Goal: Task Accomplishment & Management: Manage account settings

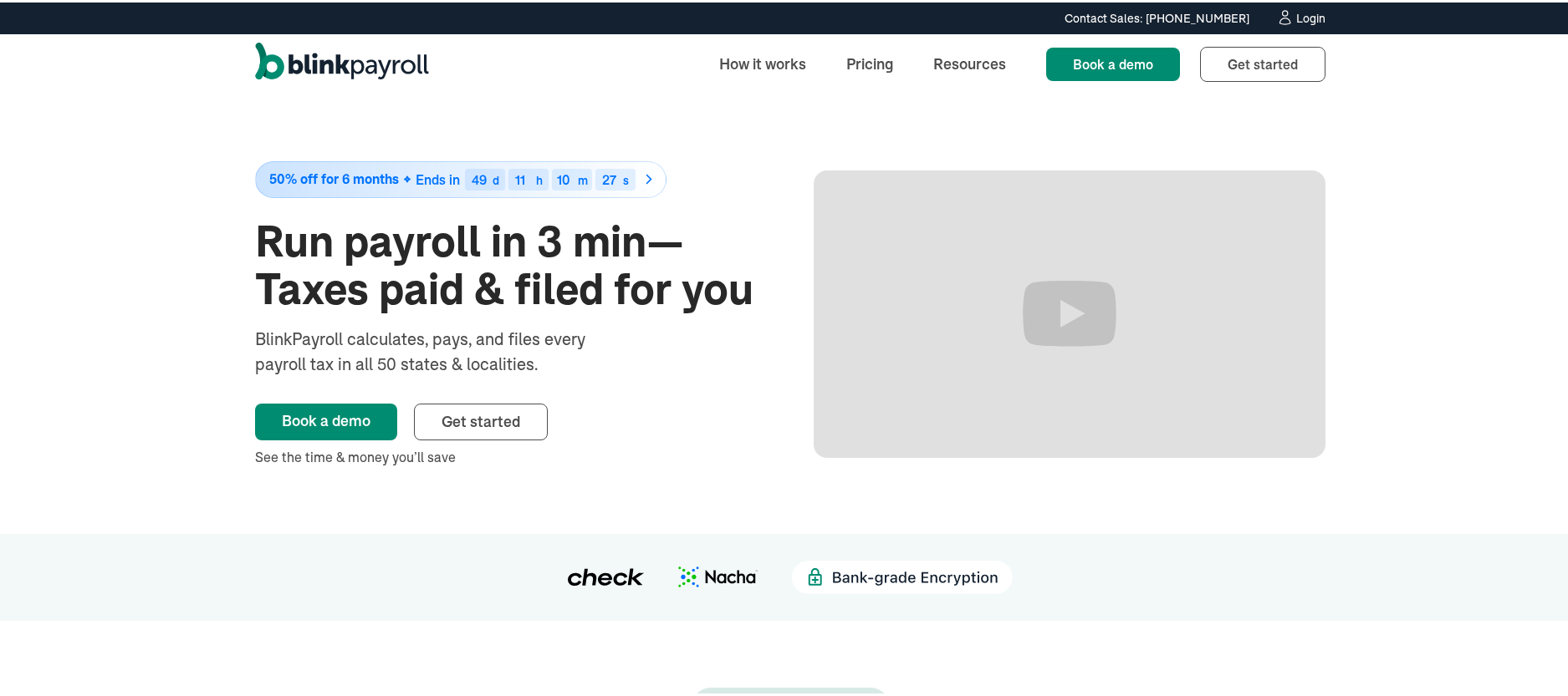
click at [1306, 13] on div "Login" at bounding box center [1310, 16] width 30 height 11
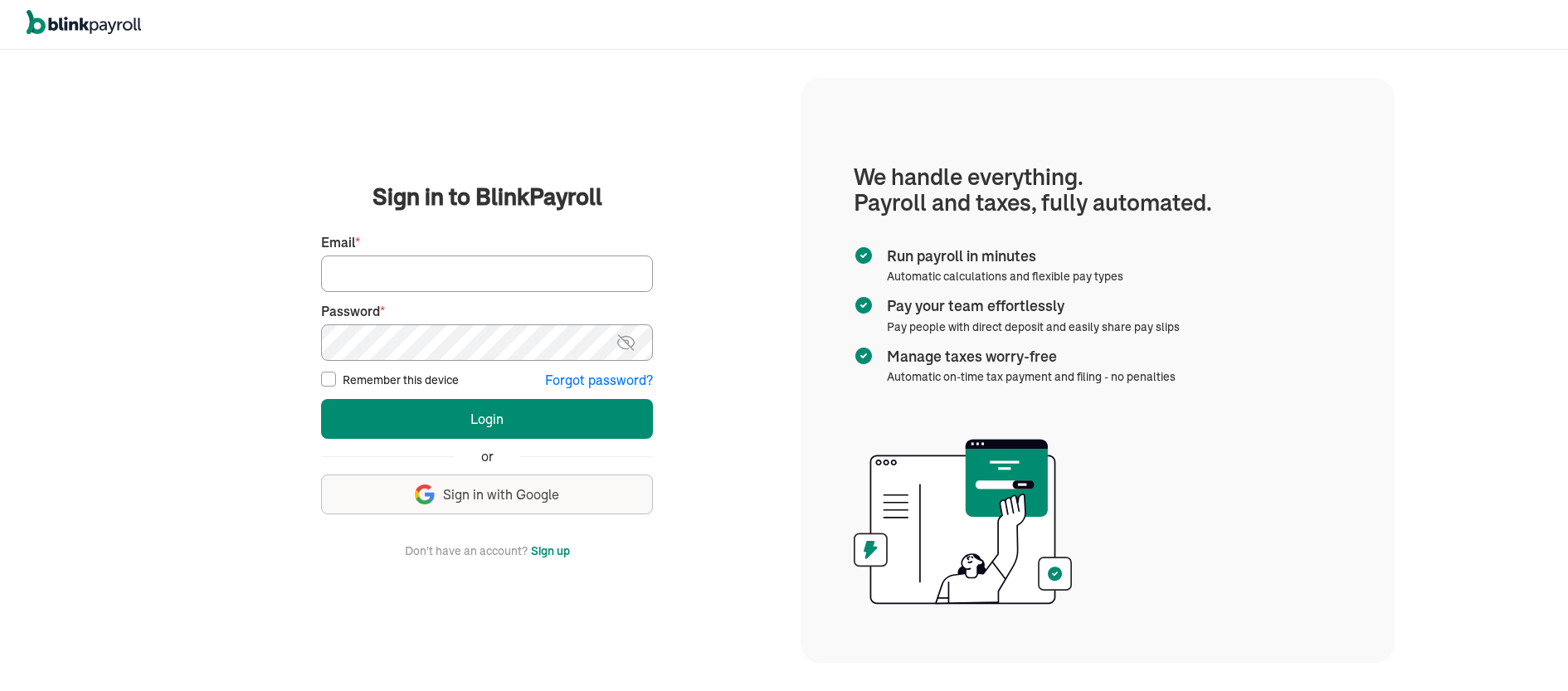
type input "tonya@laseoservice.com"
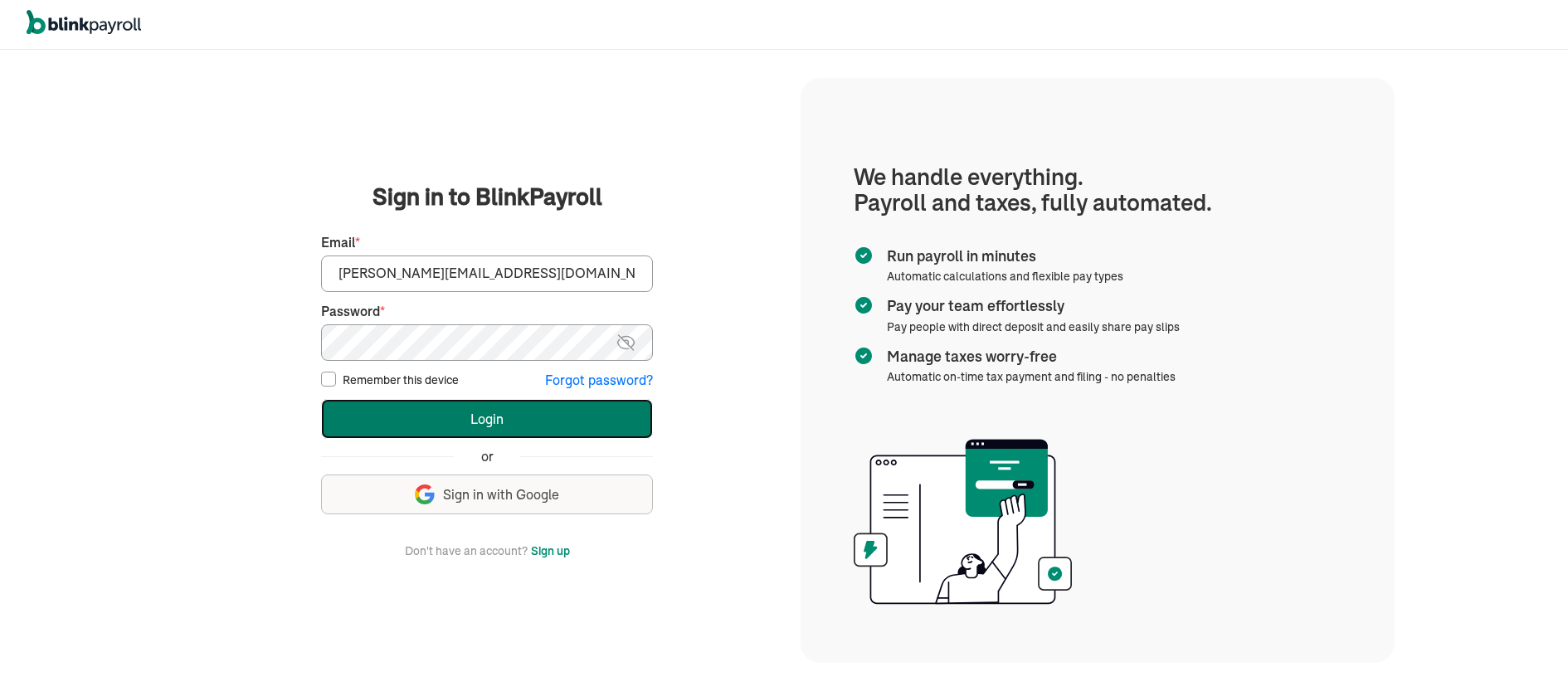
click at [506, 425] on button "Login" at bounding box center [486, 419] width 332 height 40
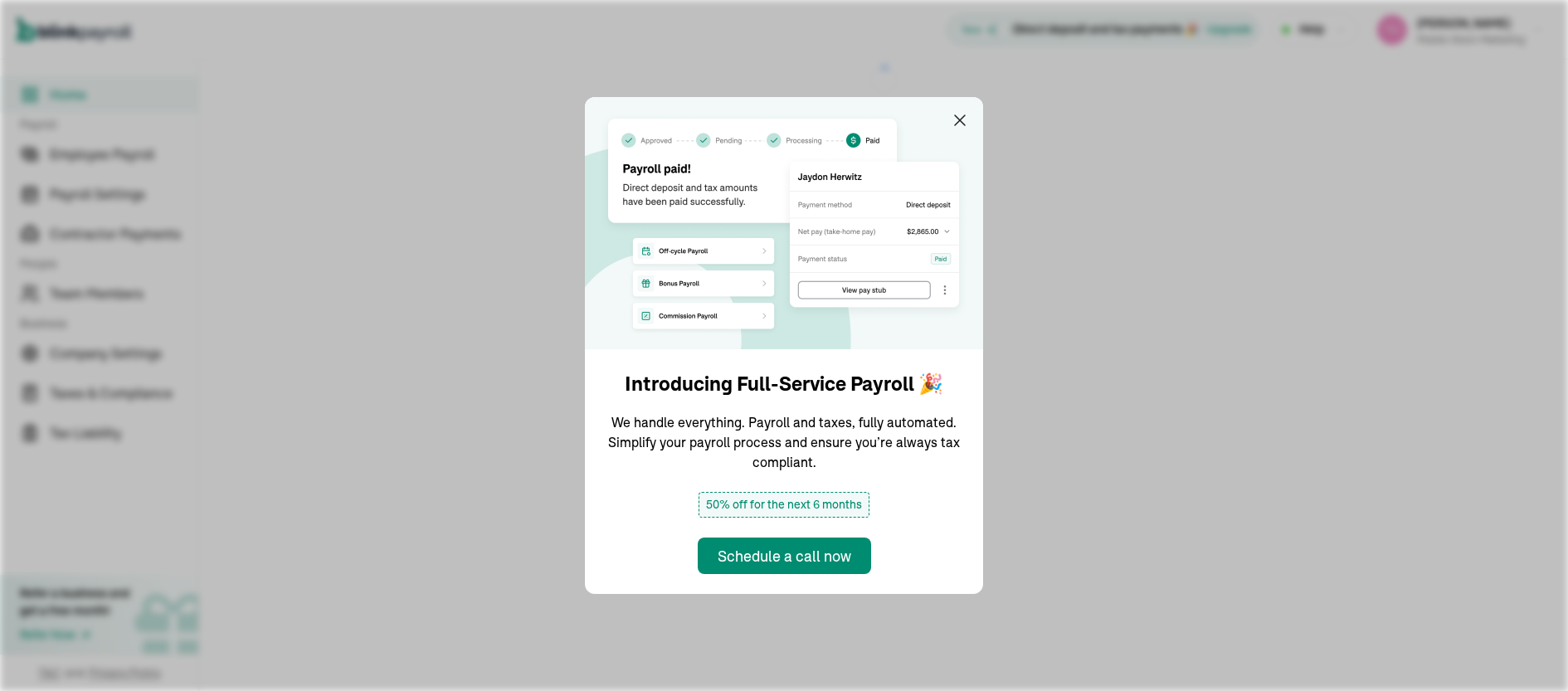
click at [962, 109] on img at bounding box center [784, 223] width 398 height 253
click at [98, 292] on div "Introducing Full-Service Payroll 🎉 We handle everything. Payroll and taxes, ful…" at bounding box center [784, 346] width 1568 height 691
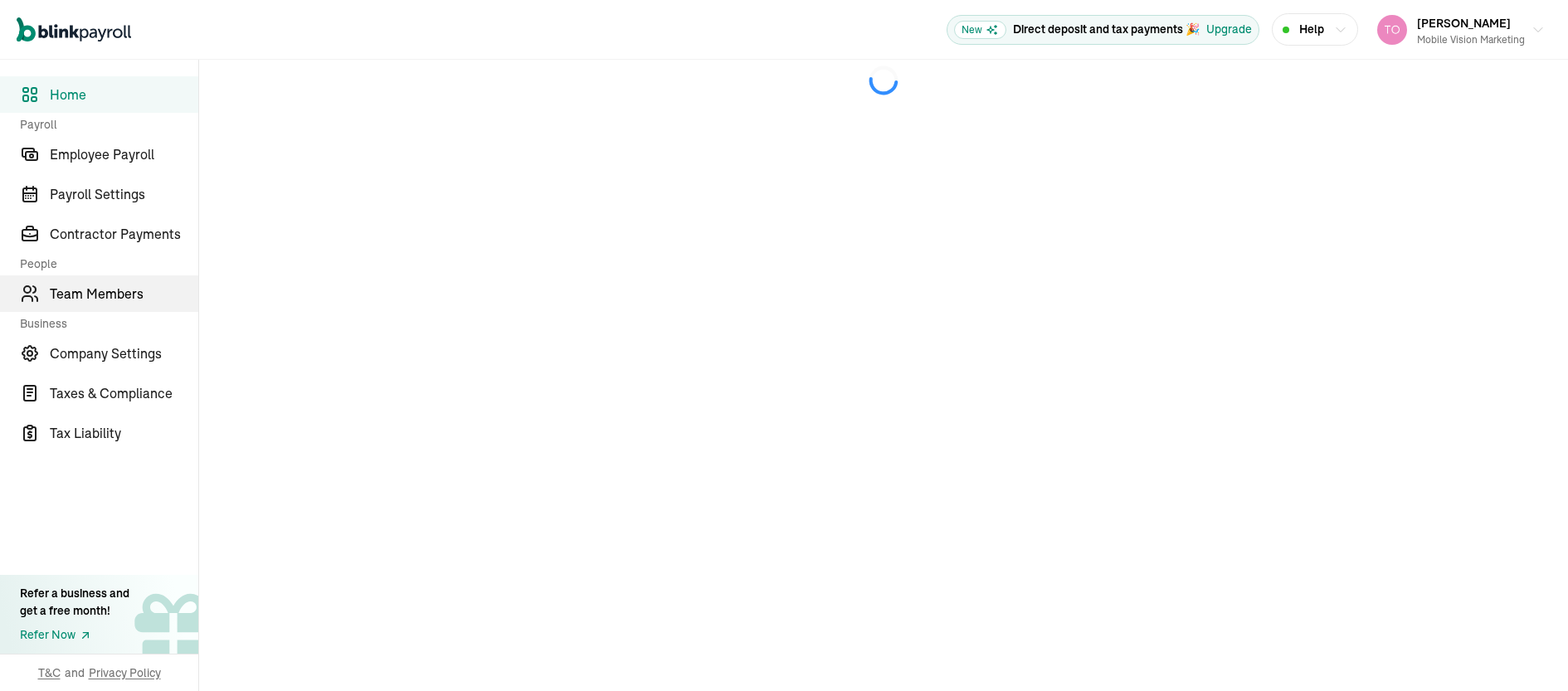
click at [111, 285] on span "Team Members" at bounding box center [124, 293] width 149 height 20
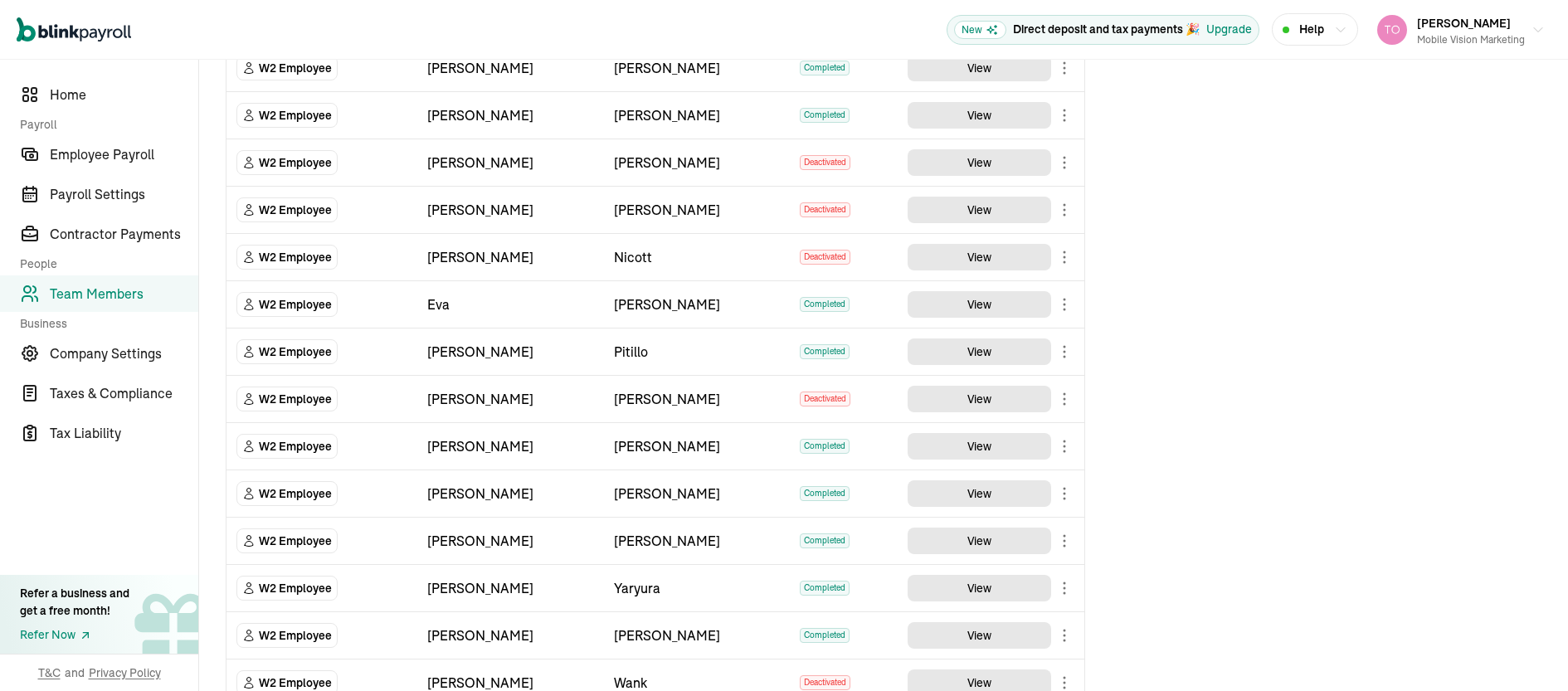
scroll to position [518, 0]
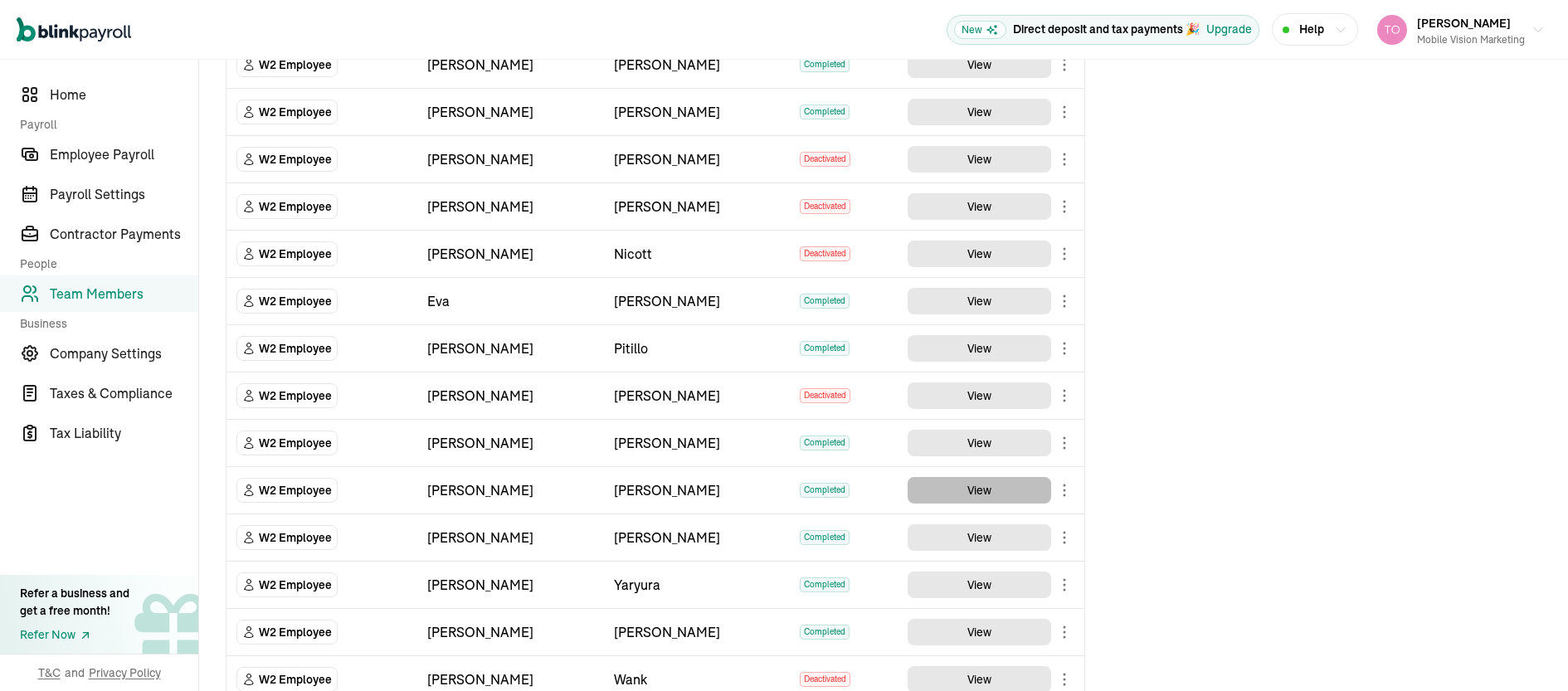
click at [949, 501] on button "View" at bounding box center [979, 490] width 144 height 27
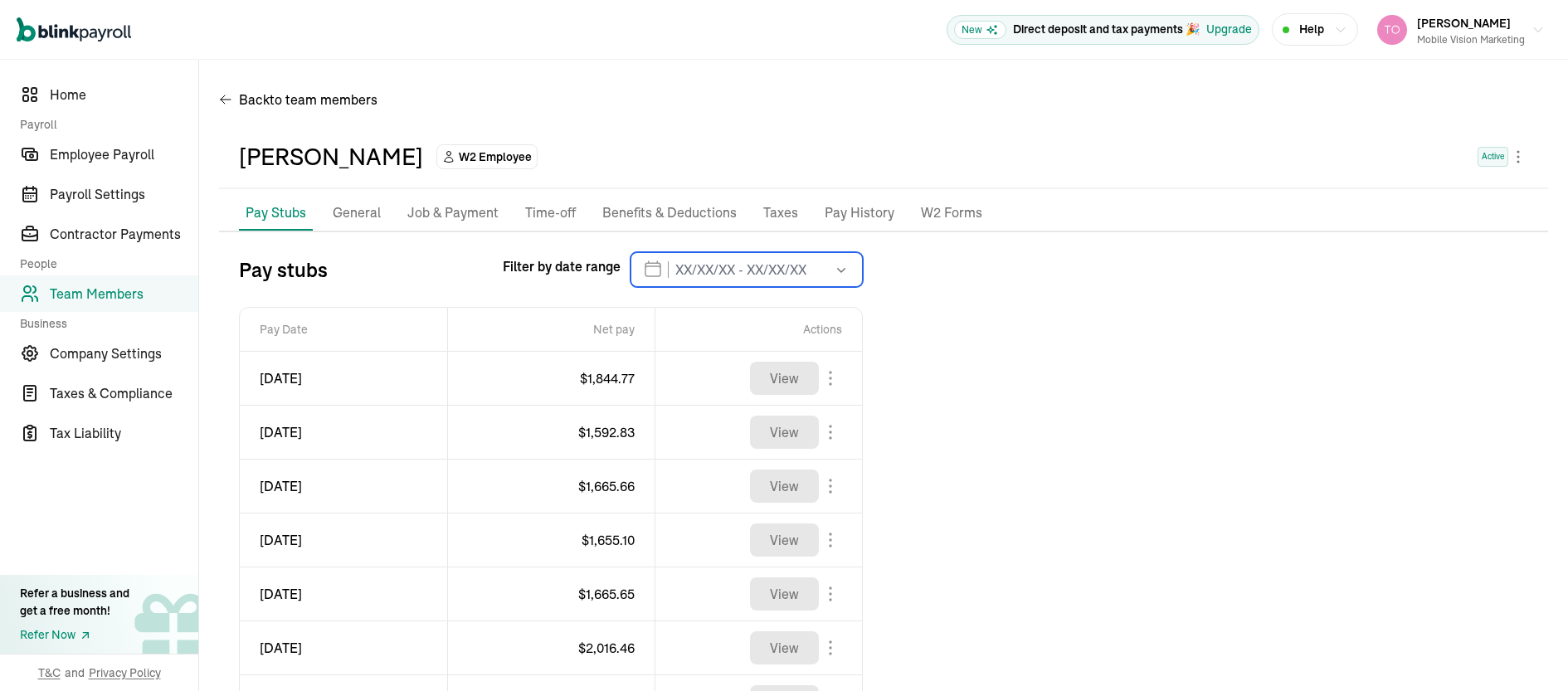
click at [738, 275] on input "text" at bounding box center [747, 270] width 233 height 35
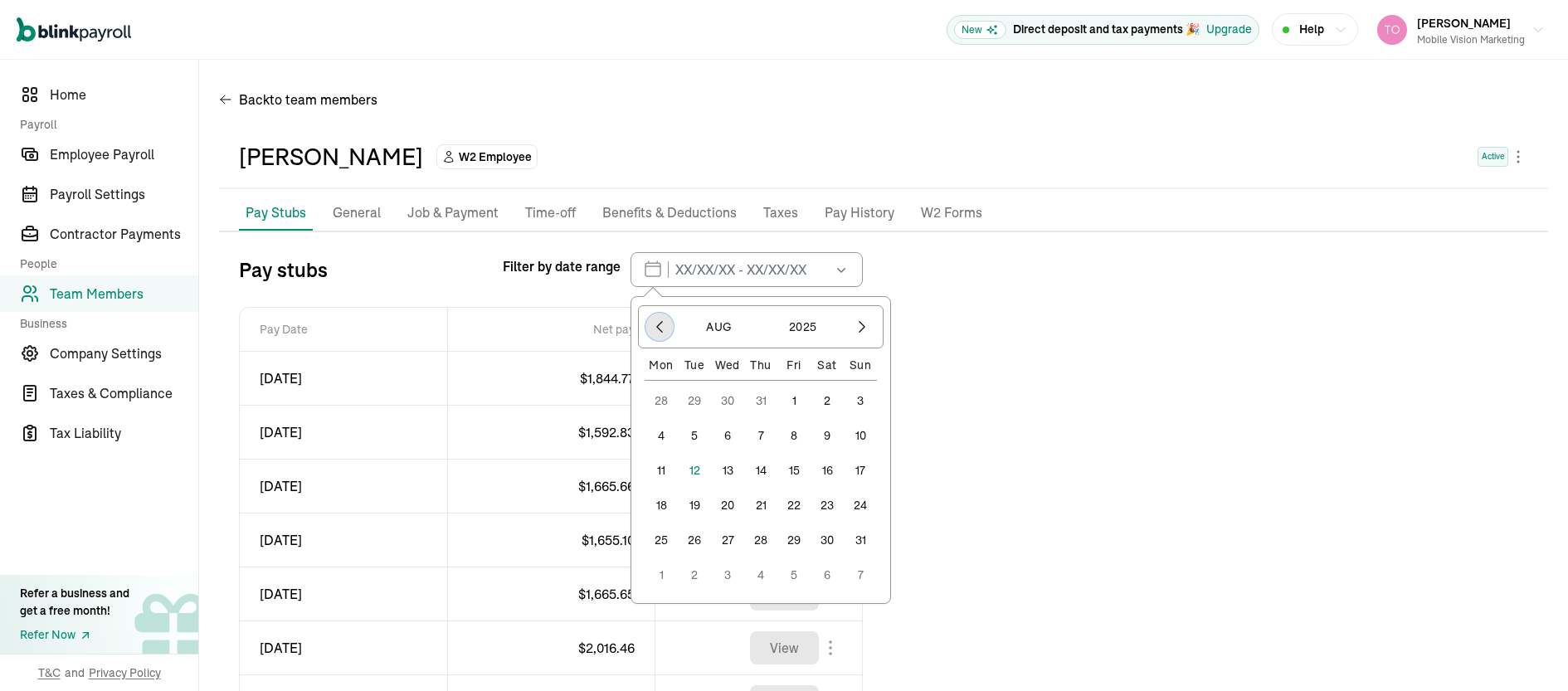
click at [662, 328] on icon "button" at bounding box center [660, 328] width 17 height 17
click at [699, 397] on button "1" at bounding box center [694, 400] width 33 height 33
click at [854, 328] on icon "button" at bounding box center [862, 328] width 17 height 17
click at [663, 329] on icon "button" at bounding box center [660, 328] width 17 height 17
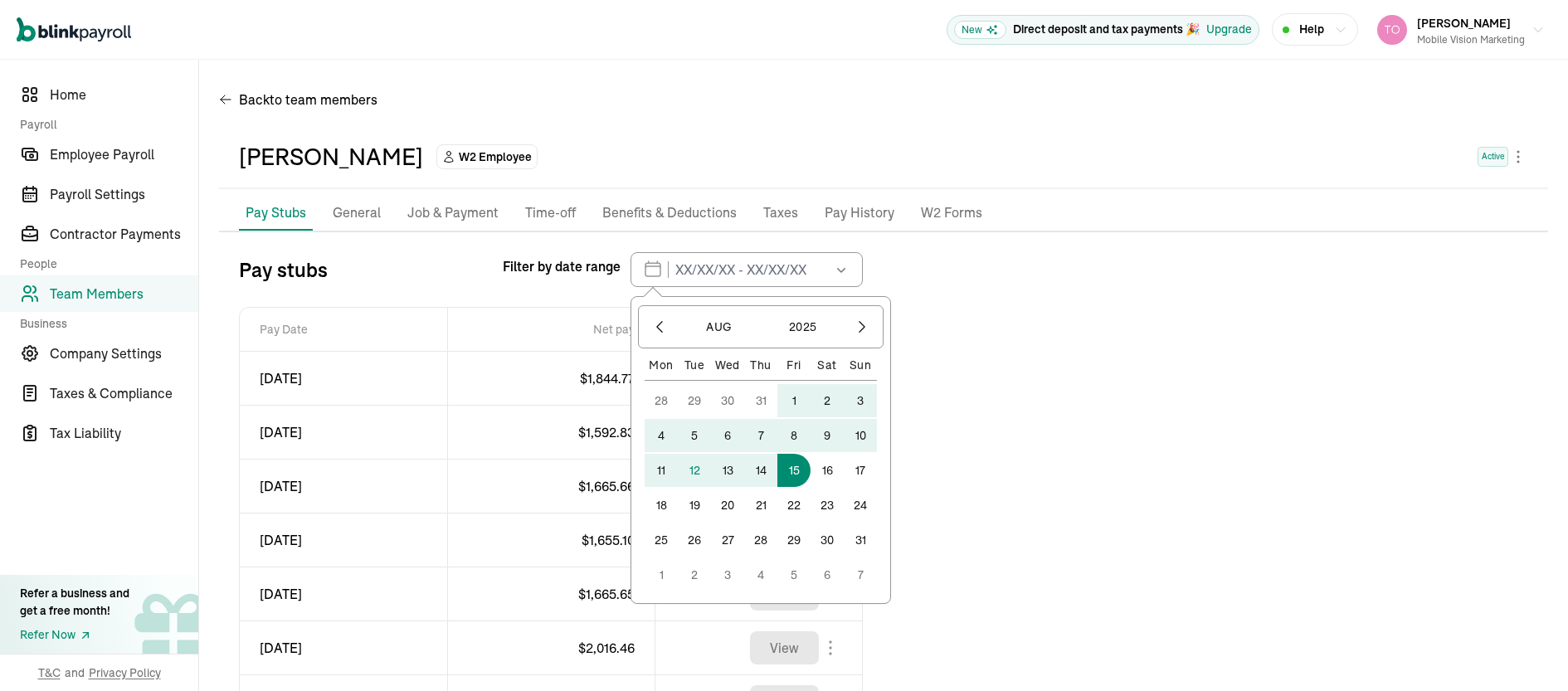
click at [796, 469] on button "15" at bounding box center [794, 470] width 33 height 33
type input "07/01/2025 - 08/15/2025"
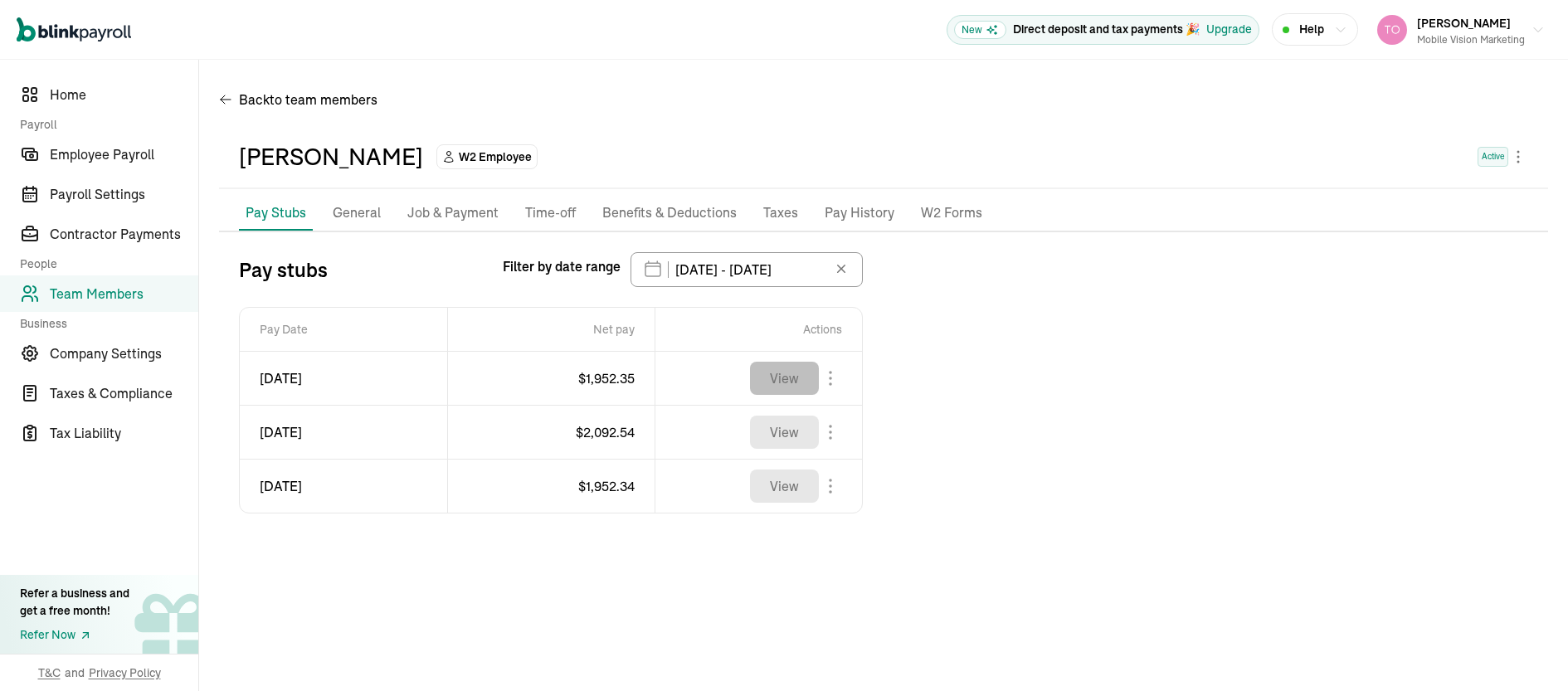
click at [776, 383] on button "View" at bounding box center [784, 378] width 69 height 33
click at [770, 435] on button "View" at bounding box center [784, 432] width 69 height 33
click at [772, 491] on button "View" at bounding box center [784, 486] width 69 height 33
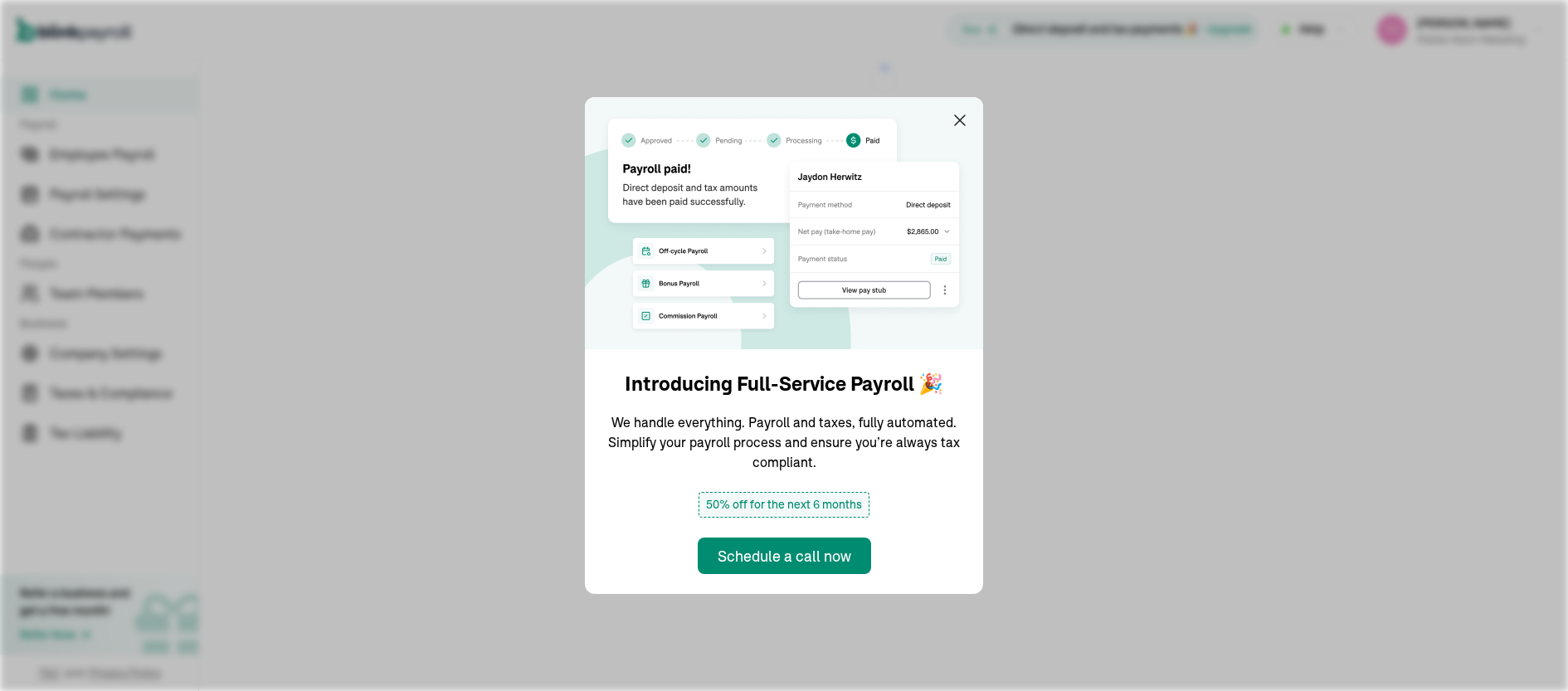
click at [962, 109] on img at bounding box center [784, 223] width 398 height 253
click at [98, 292] on div "Introducing Full-Service Payroll 🎉 We handle everything. Payroll and taxes, ful…" at bounding box center [784, 346] width 1568 height 691
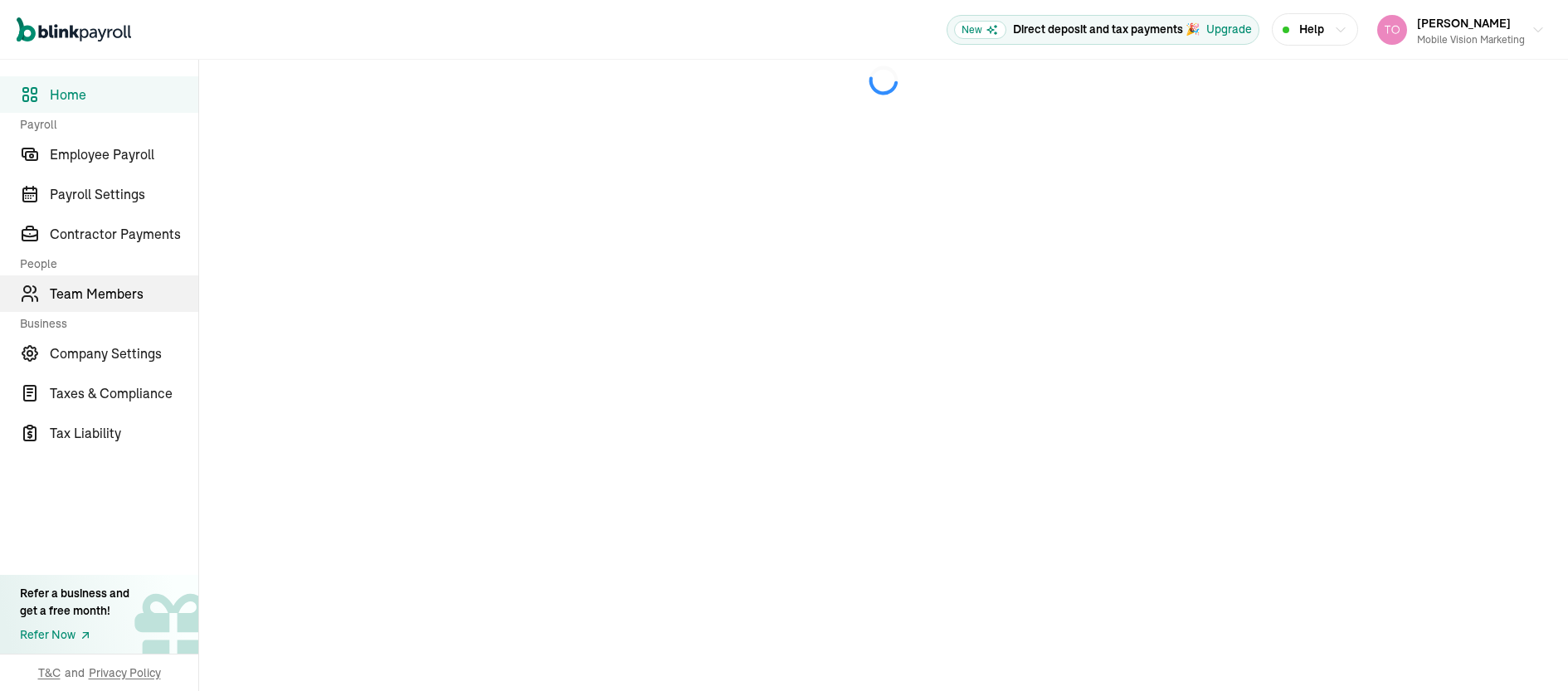
click at [111, 285] on span "Team Members" at bounding box center [124, 293] width 149 height 20
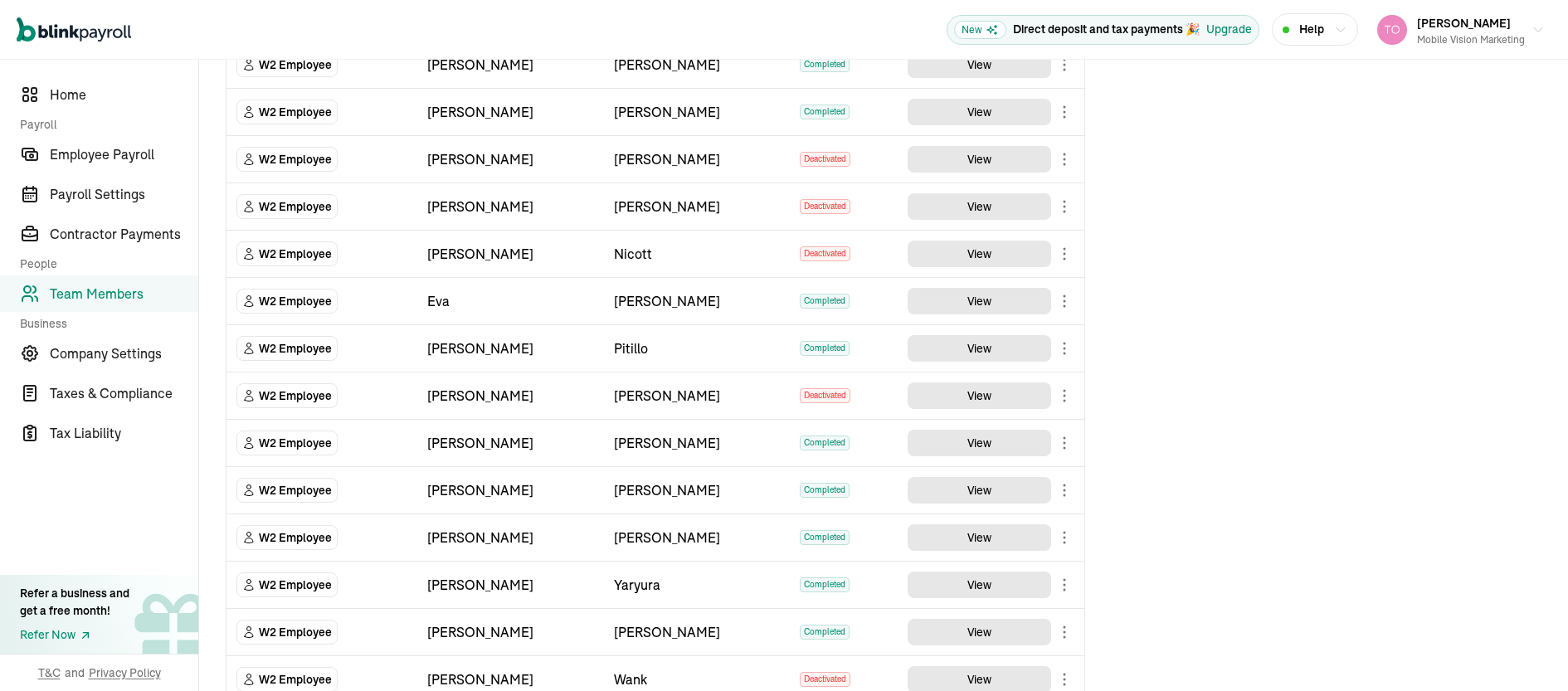
scroll to position [518, 0]
click at [949, 501] on button "View" at bounding box center [979, 490] width 144 height 27
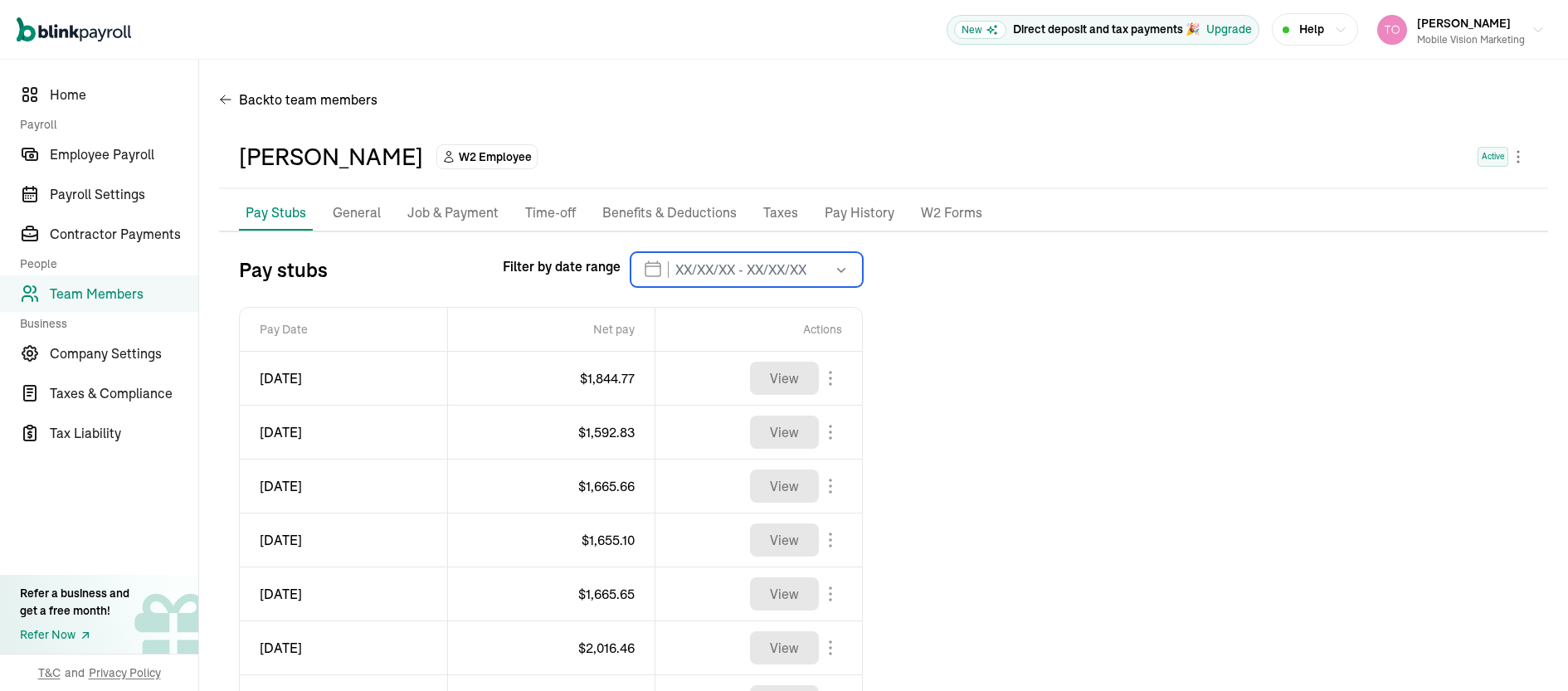
click at [738, 275] on input "text" at bounding box center [747, 270] width 233 height 35
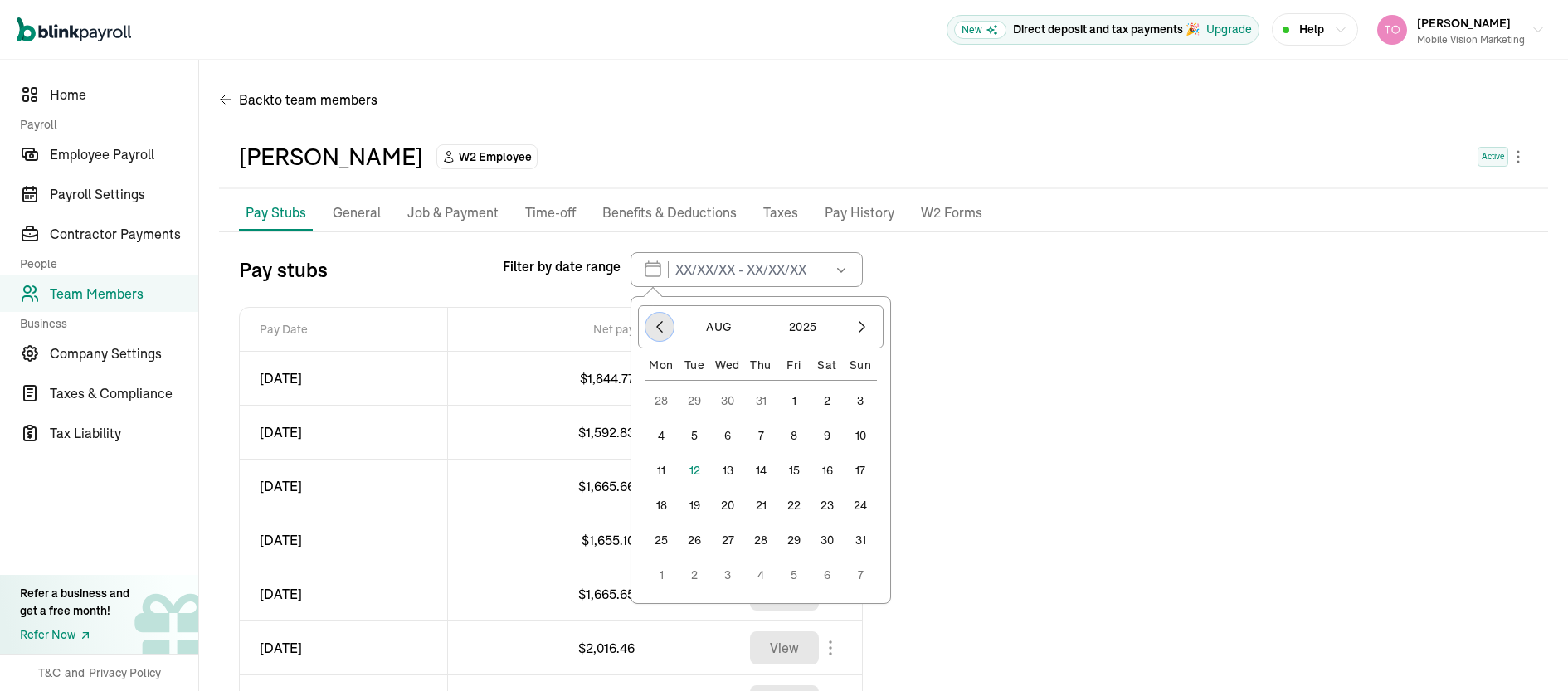
click at [662, 328] on icon "button" at bounding box center [660, 328] width 17 height 17
click at [699, 397] on button "1" at bounding box center [694, 400] width 33 height 33
click at [854, 328] on icon "button" at bounding box center [862, 328] width 17 height 17
click at [663, 329] on icon "button" at bounding box center [660, 328] width 17 height 17
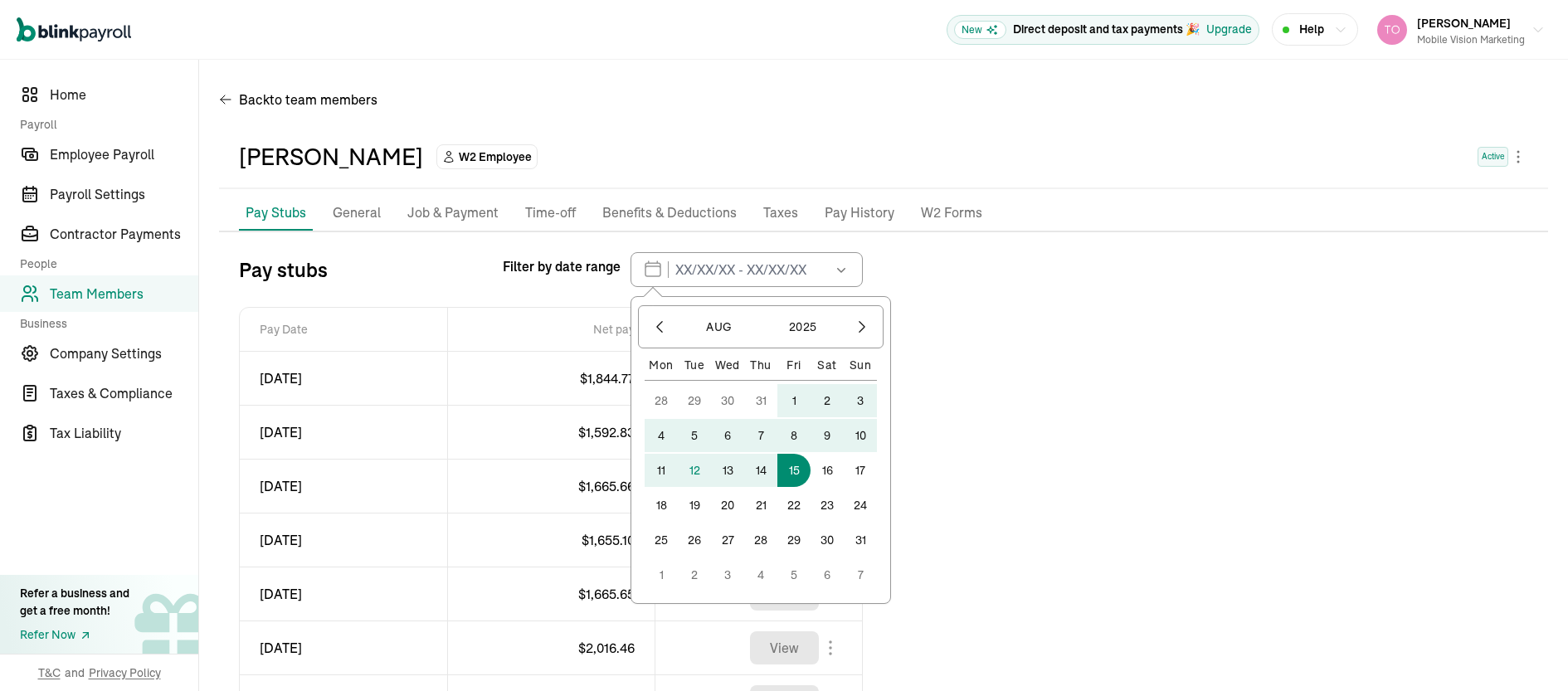
click at [796, 469] on button "15" at bounding box center [794, 470] width 33 height 33
type input "07/01/2025 - 08/15/2025"
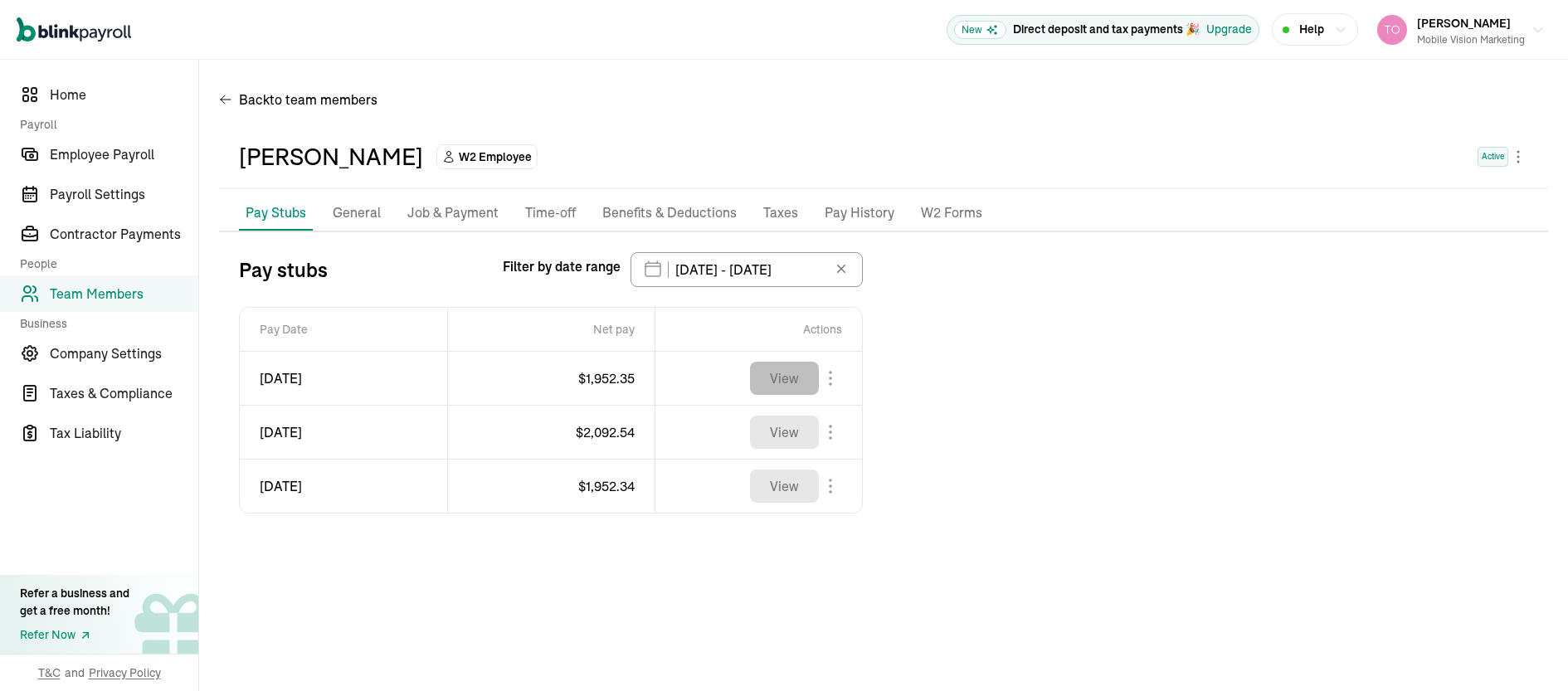
click at [776, 383] on button "View" at bounding box center [784, 378] width 69 height 33
click at [770, 435] on button "View" at bounding box center [784, 432] width 69 height 33
click at [772, 491] on button "View" at bounding box center [784, 486] width 69 height 33
